Goal: Information Seeking & Learning: Check status

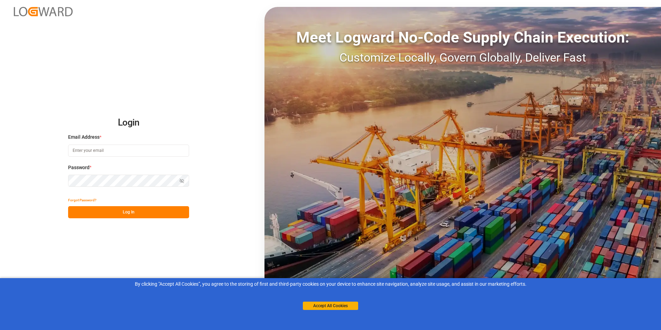
type input "michael.breed@leschaco.com"
click at [136, 209] on button "Log In" at bounding box center [128, 212] width 121 height 12
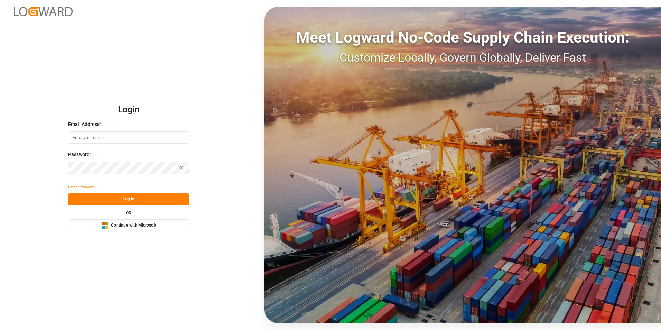
type input "michael.breed@leschaco.com"
click at [118, 196] on button "Log In" at bounding box center [128, 199] width 121 height 12
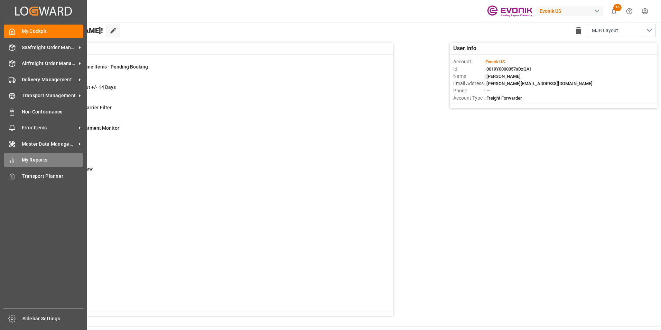
click at [37, 159] on span "My Reports" at bounding box center [53, 159] width 62 height 7
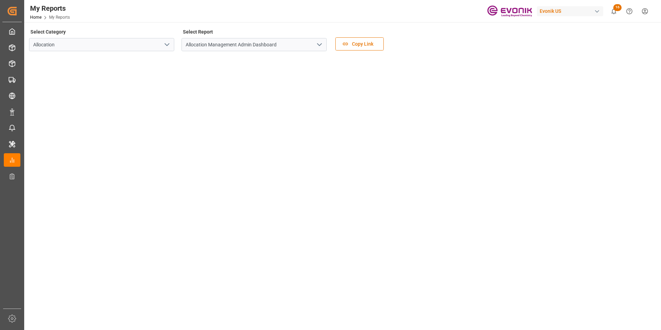
click at [164, 43] on icon "open menu" at bounding box center [167, 44] width 8 height 8
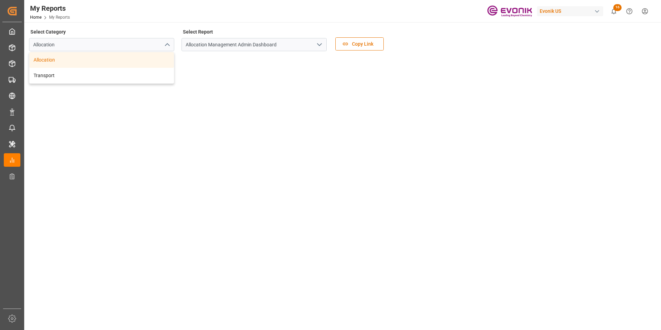
click at [164, 43] on icon "close menu" at bounding box center [167, 44] width 8 height 8
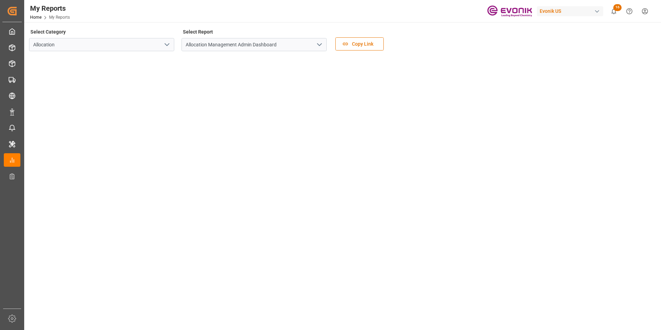
click at [165, 45] on polyline "open menu" at bounding box center [167, 45] width 4 height 2
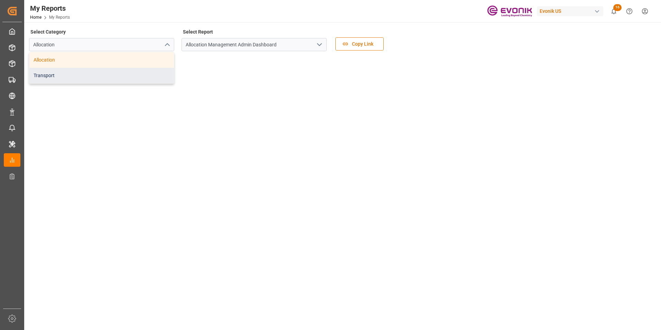
click at [47, 76] on div "Transport" at bounding box center [101, 76] width 144 height 16
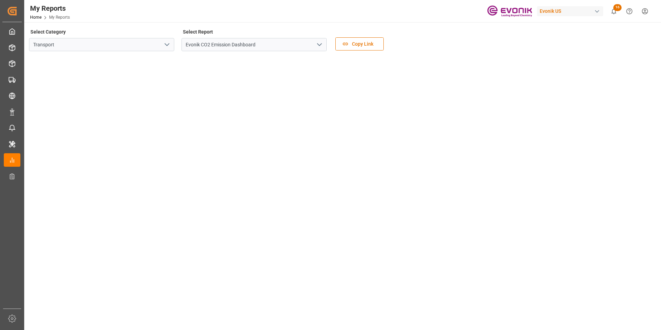
click at [320, 45] on polyline "open menu" at bounding box center [319, 45] width 4 height 2
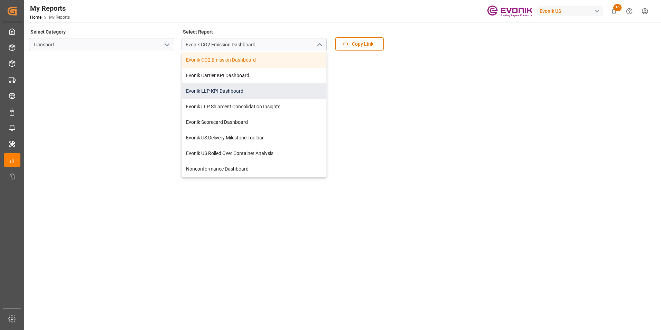
click at [219, 91] on div "Evonik LLP KPI Dashboard" at bounding box center [254, 91] width 144 height 16
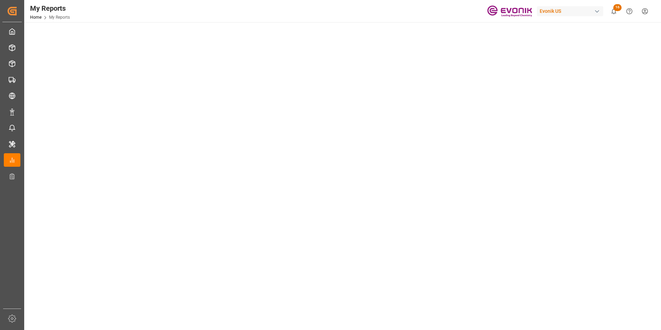
scroll to position [345, 0]
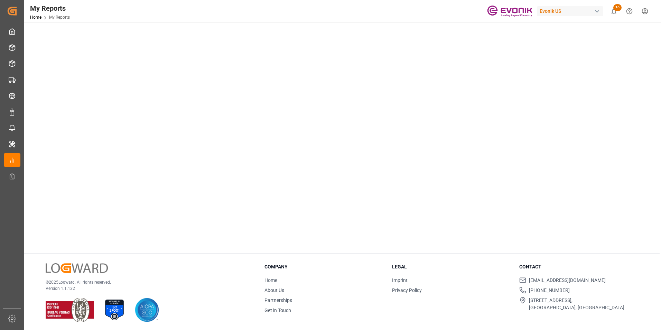
click at [452, 265] on h3 "Legal" at bounding box center [451, 266] width 119 height 7
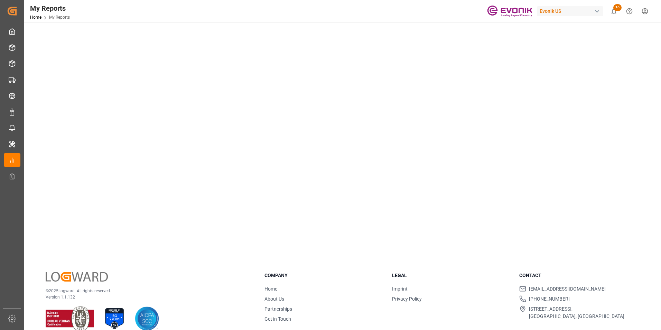
scroll to position [347, 0]
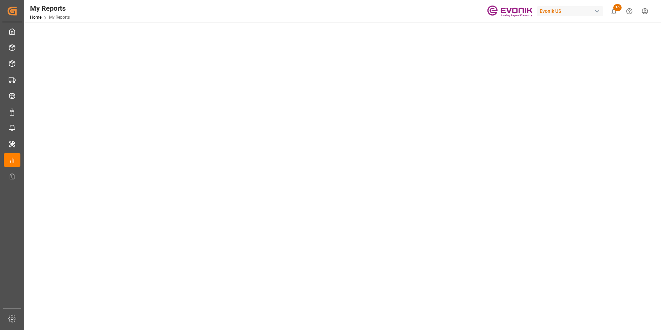
scroll to position [69, 0]
